Goal: Check status

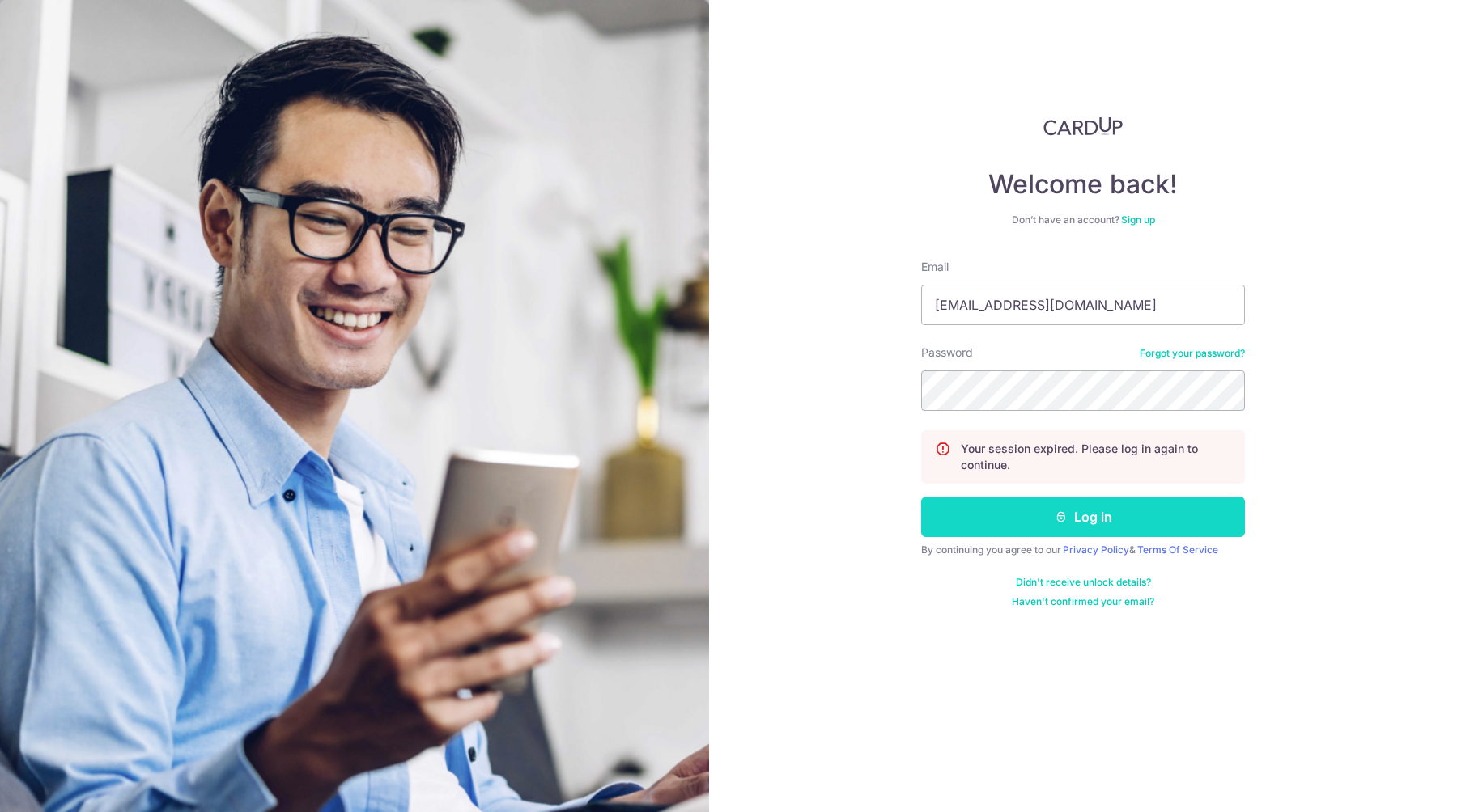
click at [1041, 516] on button "Log in" at bounding box center [1083, 516] width 324 height 41
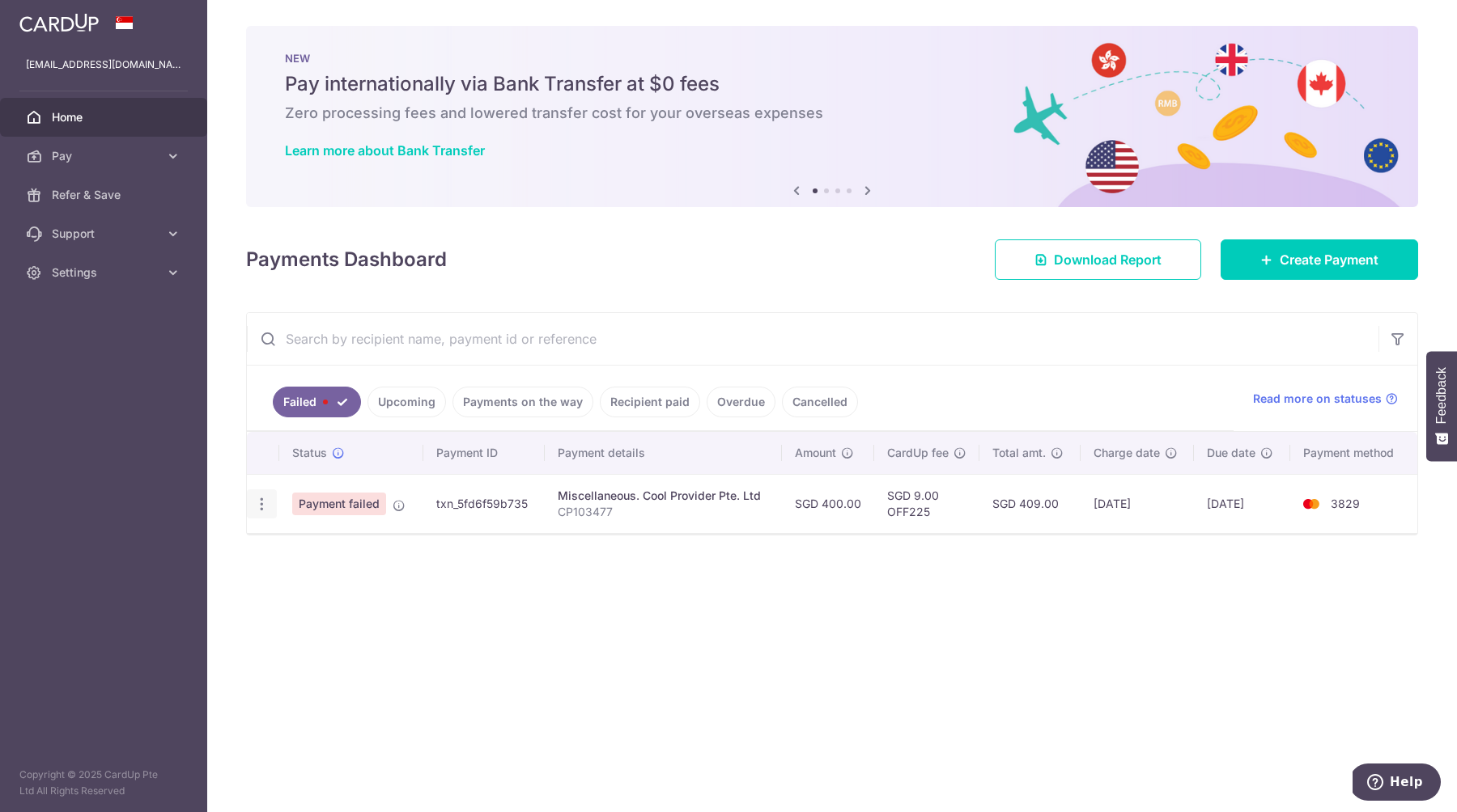
click at [262, 506] on icon "button" at bounding box center [262, 504] width 17 height 17
click at [689, 537] on div "Status Payment ID Payment details Amount CardUp fee Total amt. Charge date Due …" at bounding box center [832, 494] width 1170 height 123
